Goal: Information Seeking & Learning: Find specific fact

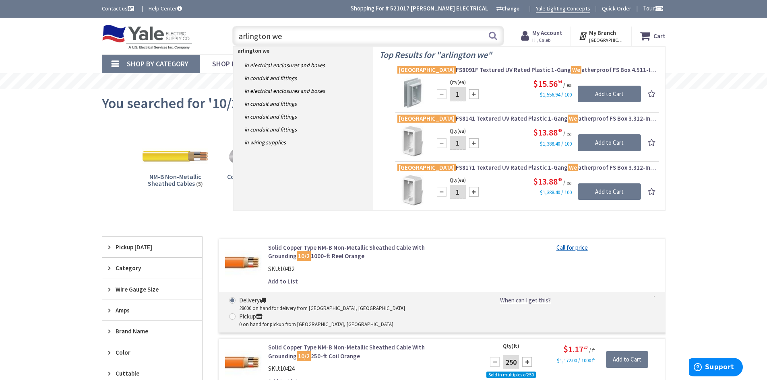
drag, startPoint x: 263, startPoint y: 34, endPoint x: 207, endPoint y: 34, distance: 55.9
click at [207, 34] on div "Toggle Nav arlington we arlington we Search Cart My Cart Close You have no item…" at bounding box center [383, 36] width 575 height 27
type input "smoke detector"
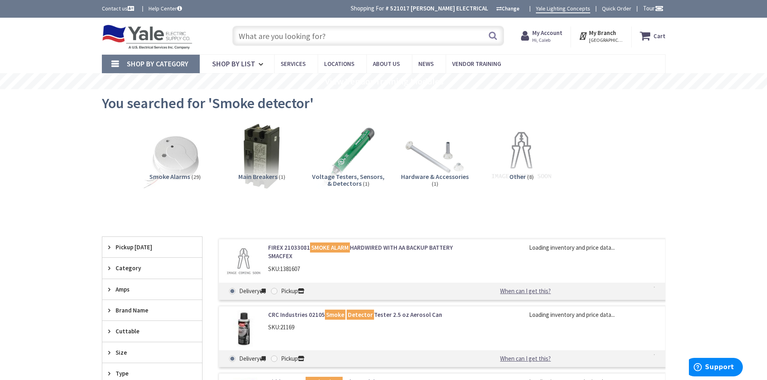
click at [334, 37] on input "text" at bounding box center [368, 36] width 272 height 20
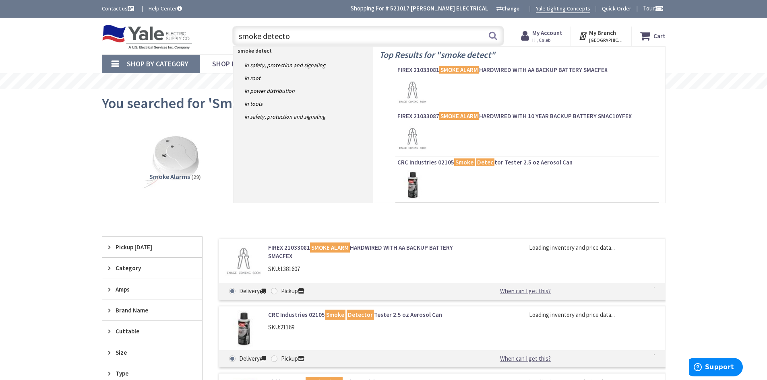
type input "smoke detector"
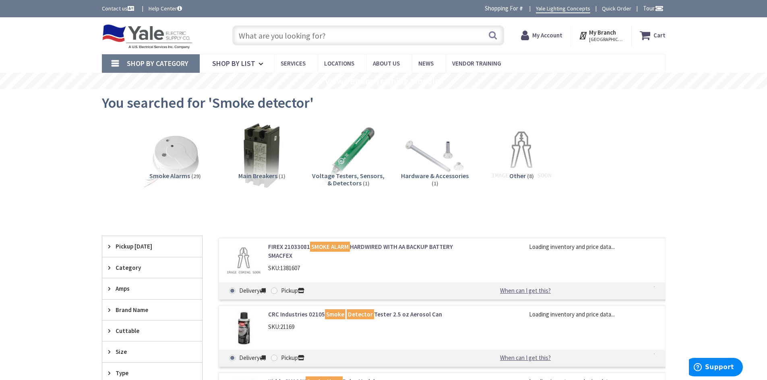
click at [548, 35] on strong "My Account" at bounding box center [547, 35] width 30 height 8
click at [544, 35] on strong "My Account" at bounding box center [547, 35] width 30 height 8
click at [534, 36] on strong "My Account" at bounding box center [547, 35] width 30 height 8
click at [542, 37] on strong "My Account" at bounding box center [547, 35] width 30 height 8
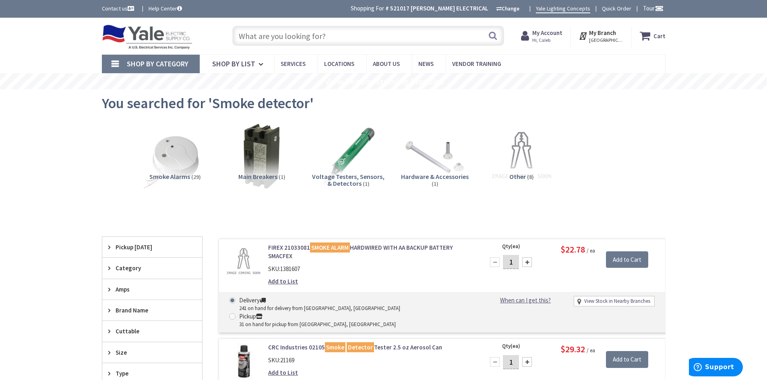
click at [318, 43] on input "text" at bounding box center [368, 36] width 272 height 20
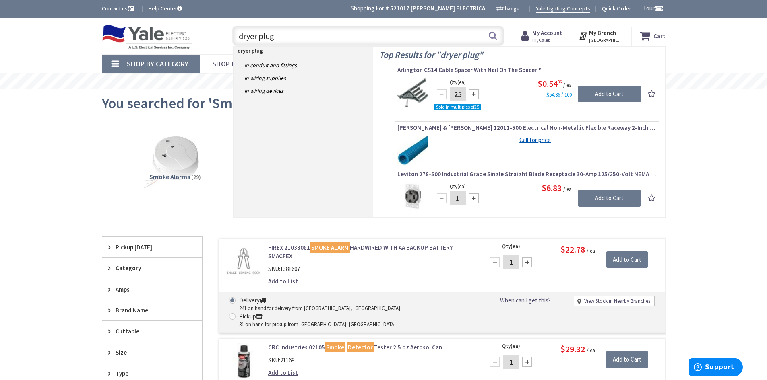
drag, startPoint x: 311, startPoint y: 41, endPoint x: 186, endPoint y: 37, distance: 125.6
click at [186, 37] on div "Toggle Nav dryer plug dryer plug Search Cart My Cart Close" at bounding box center [383, 36] width 575 height 27
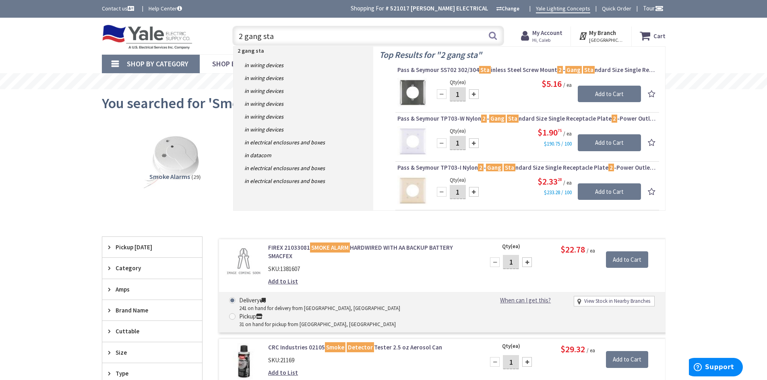
drag, startPoint x: 314, startPoint y: 43, endPoint x: 210, endPoint y: 39, distance: 103.5
click at [210, 39] on div "Toggle Nav 2 gang sta 2 gang sta Search Cart My Cart Close" at bounding box center [383, 36] width 575 height 27
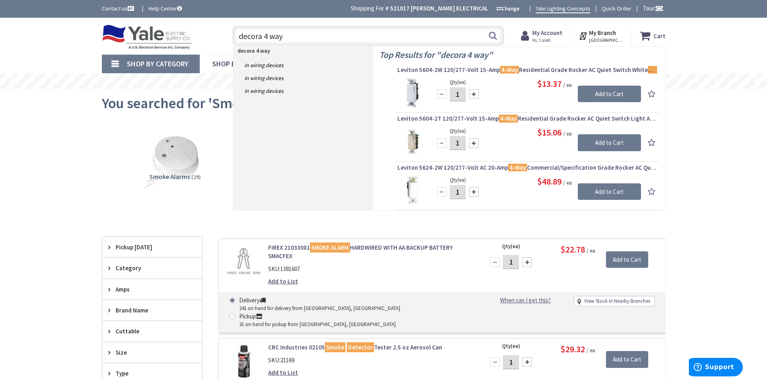
type input "decora 4 way"
